Goal: Task Accomplishment & Management: Complete application form

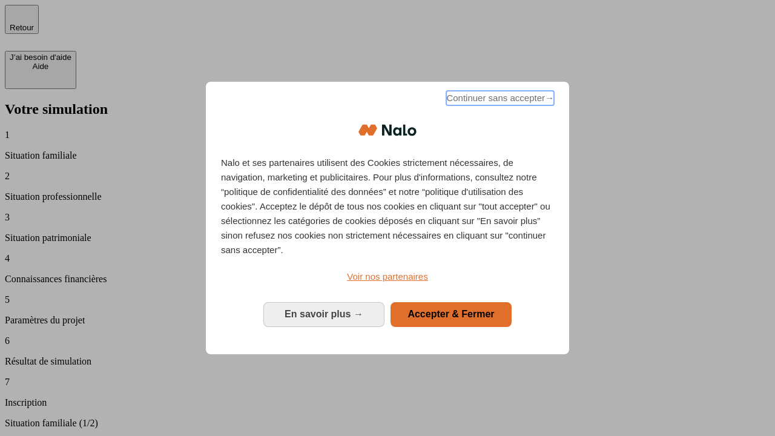
click at [499, 100] on span "Continuer sans accepter →" at bounding box center [500, 98] width 108 height 15
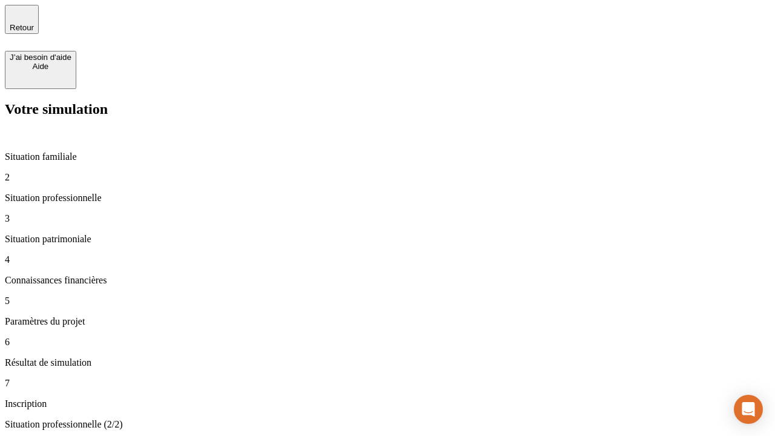
type input "30 000"
type input "40 000"
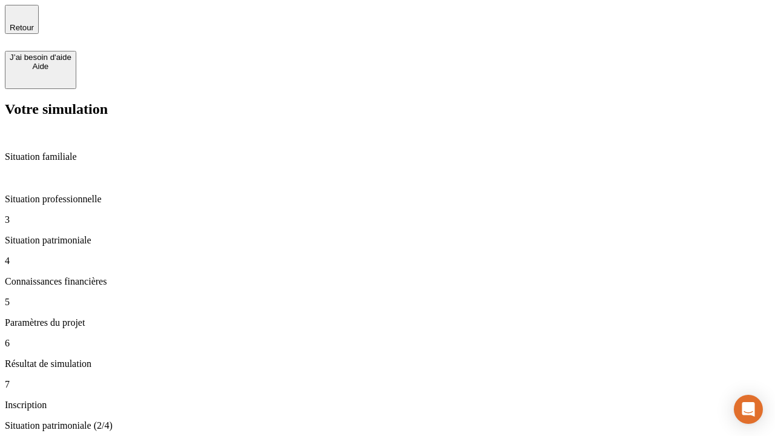
type input "1 100"
type input "20"
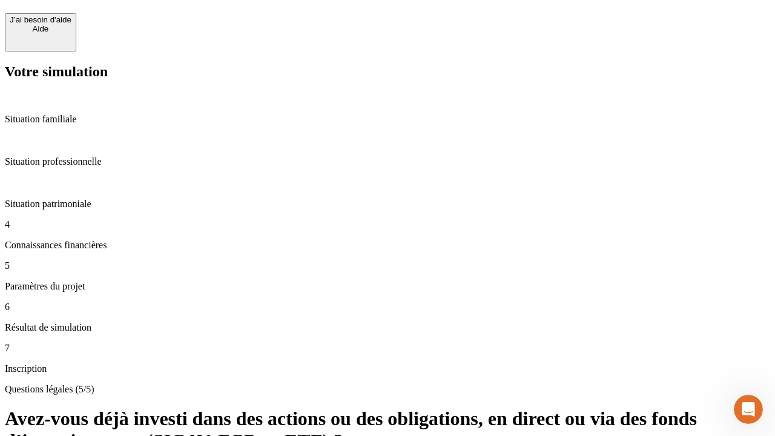
scroll to position [29, 0]
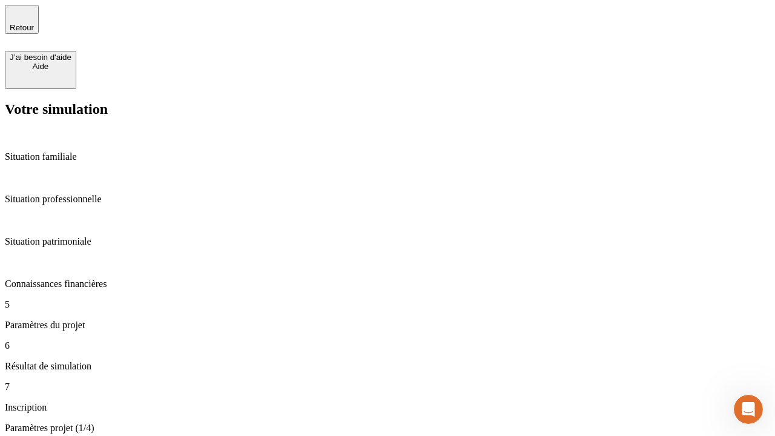
type input "40"
type input "62"
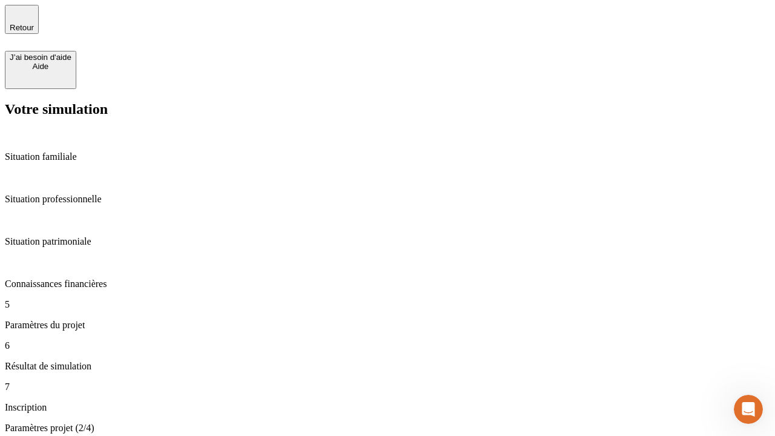
type input "50 000"
type input "640"
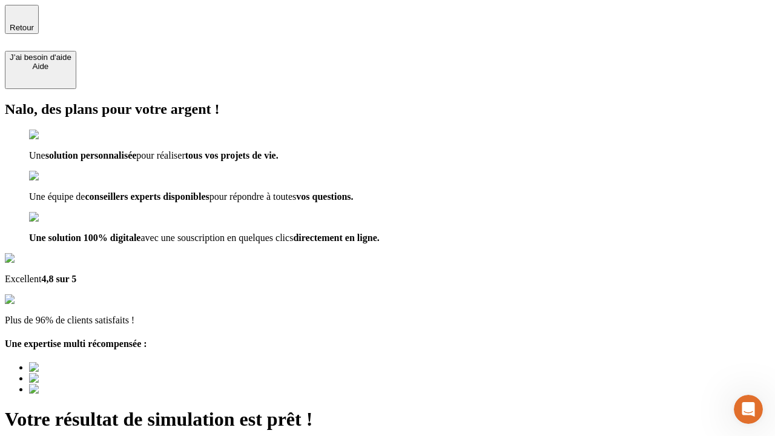
type input "[EMAIL_ADDRESS][DOMAIN_NAME]"
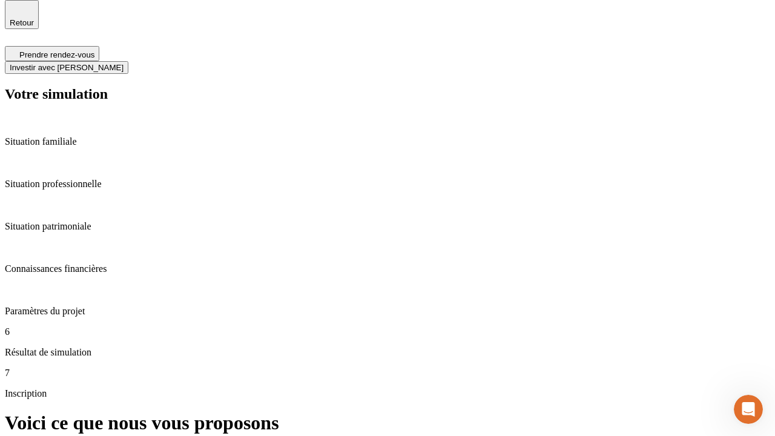
click at [124, 63] on span "Investir avec [PERSON_NAME]" at bounding box center [67, 67] width 114 height 9
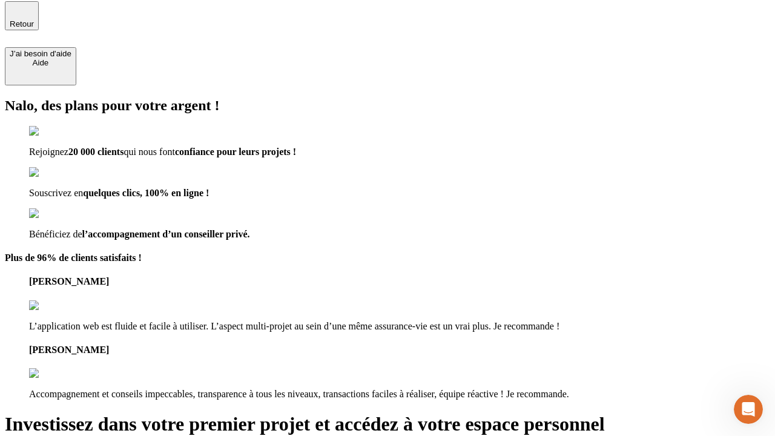
type input "[PERSON_NAME][EMAIL_ADDRESS][DOMAIN_NAME]"
